Goal: Transaction & Acquisition: Purchase product/service

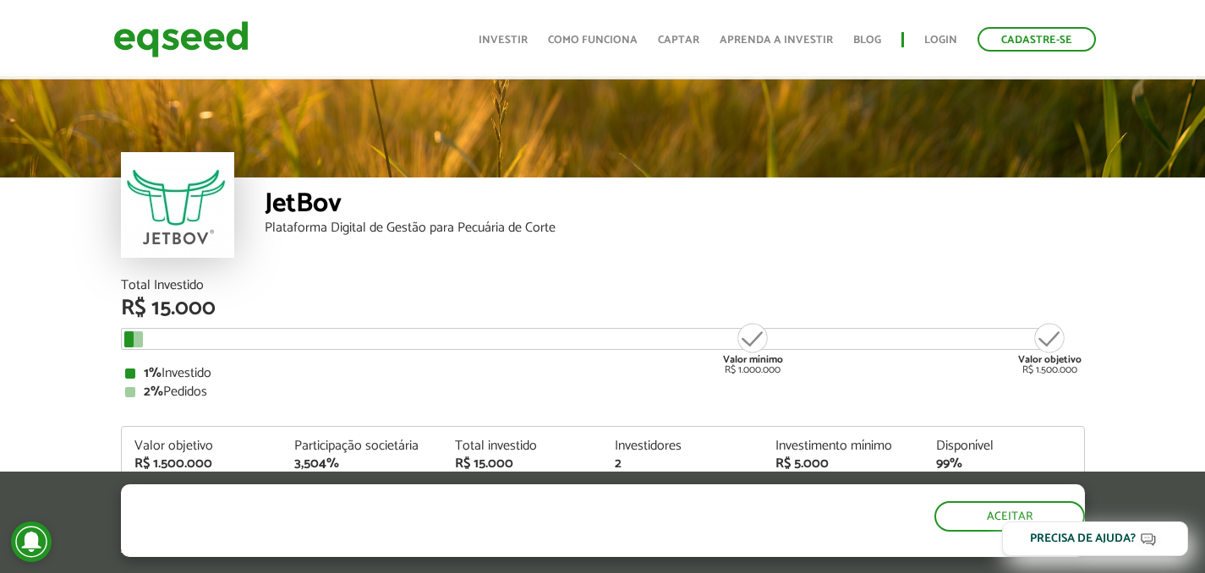
scroll to position [1995, 0]
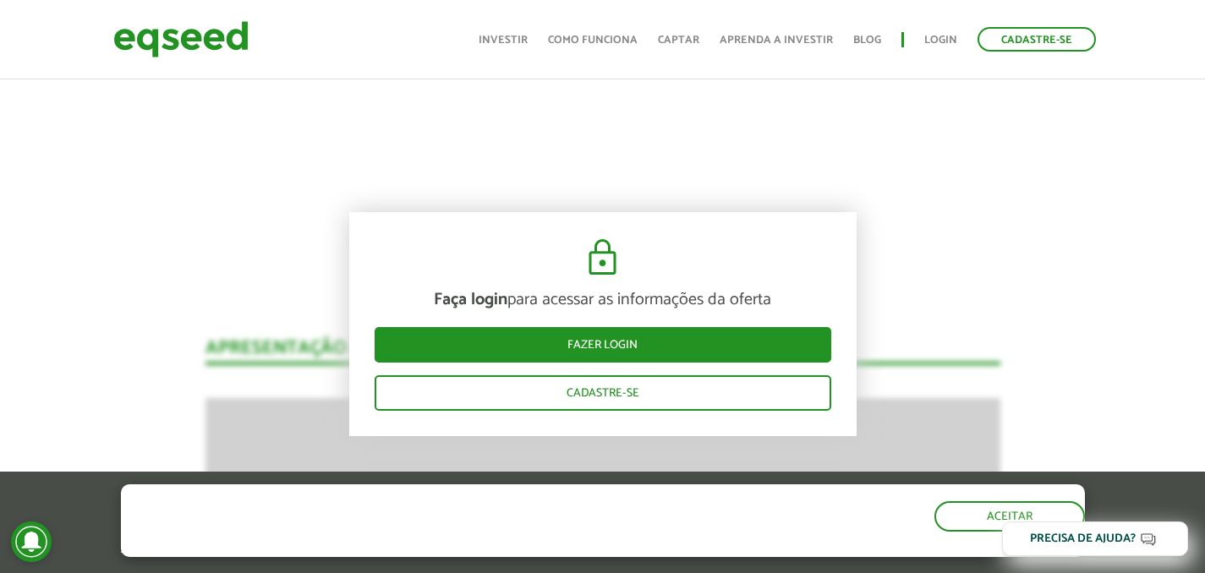
click at [966, 531] on div "O site da EqSeed utiliza cookies para melhorar sua navegação. Ao clicar em "ace…" at bounding box center [603, 520] width 964 height 73
click at [991, 515] on button "Aceitar" at bounding box center [1010, 514] width 147 height 27
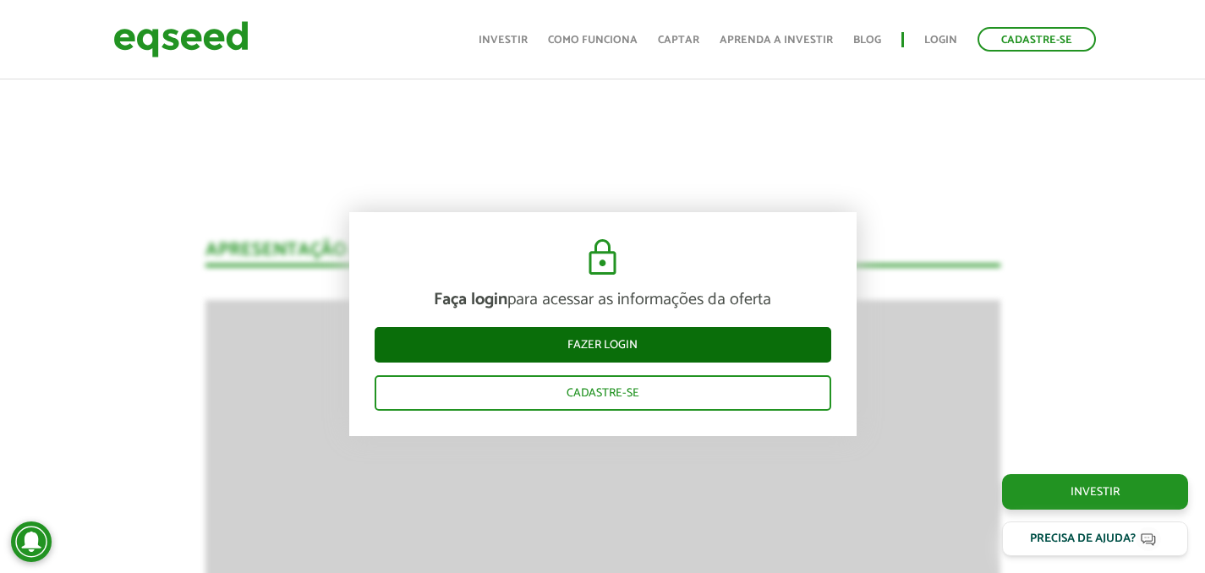
scroll to position [2094, 0]
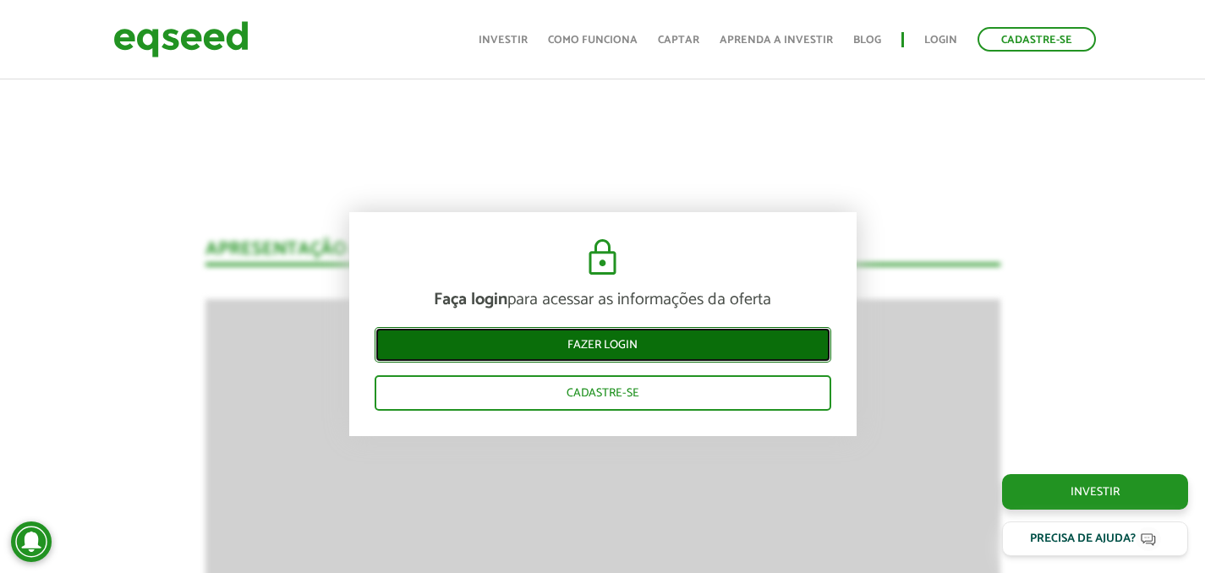
click at [597, 350] on link "Fazer login" at bounding box center [602, 344] width 456 height 36
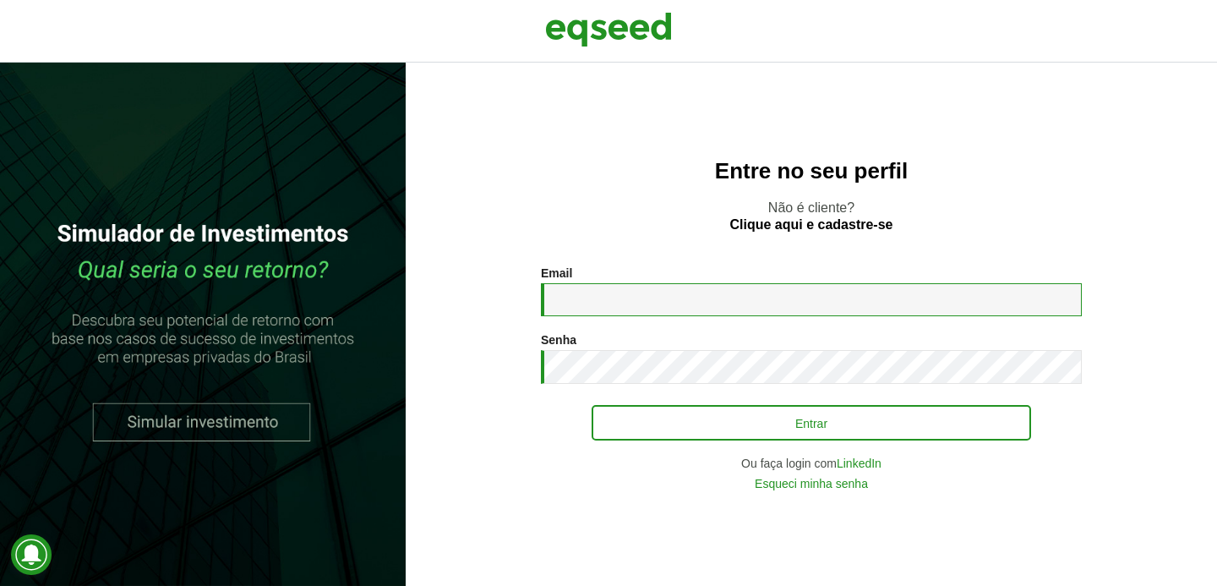
type input "**********"
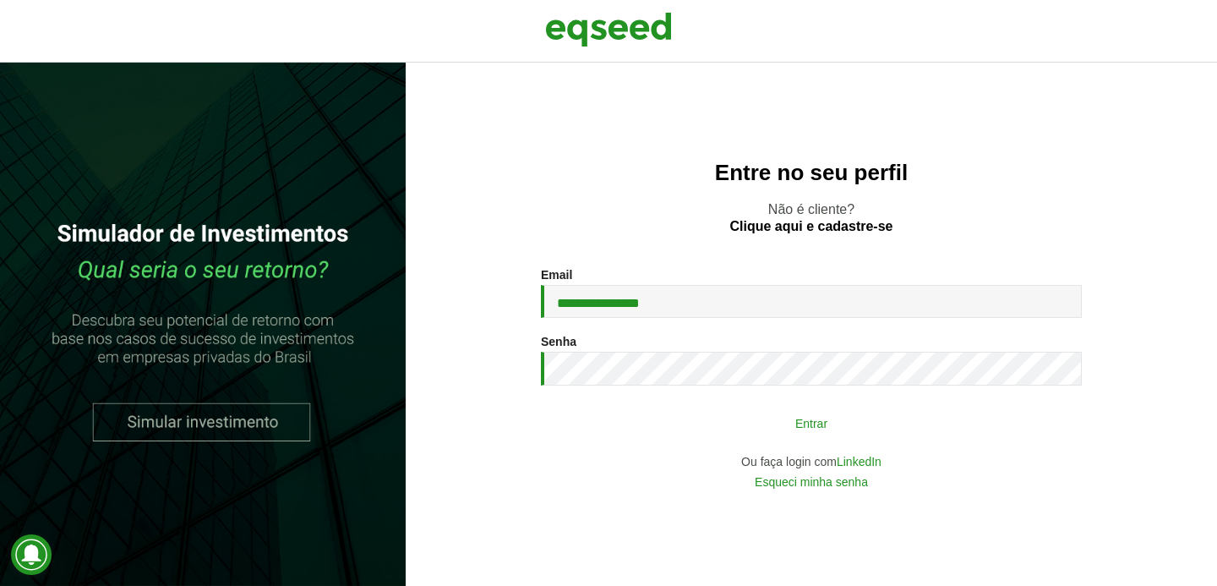
click at [691, 416] on button "Entrar" at bounding box center [812, 423] width 440 height 32
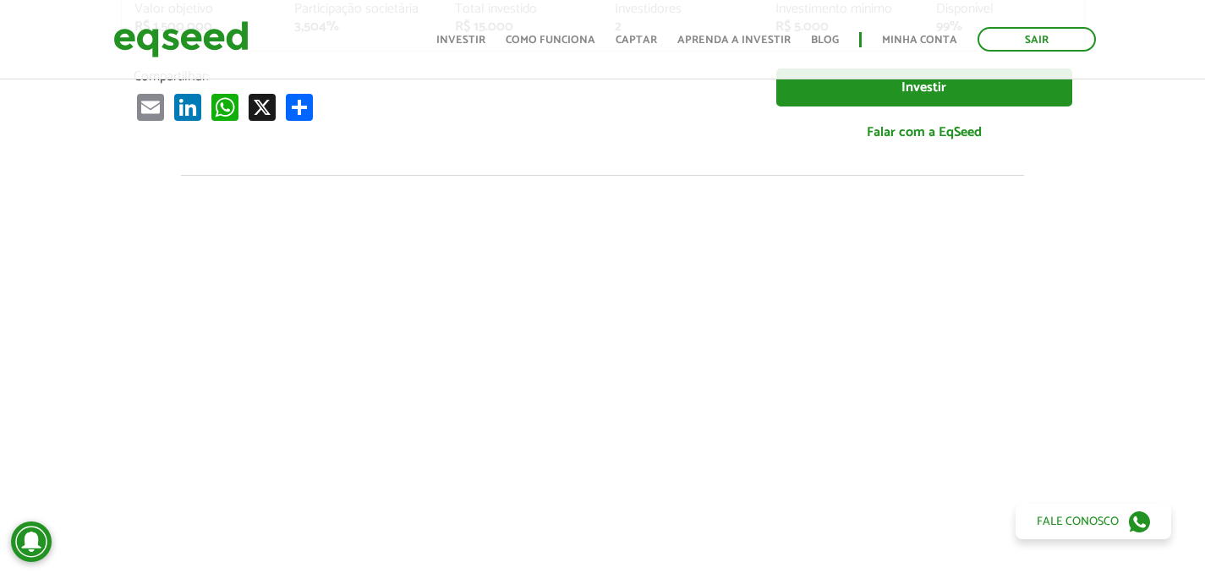
scroll to position [434, 0]
